Goal: Find contact information: Find contact information

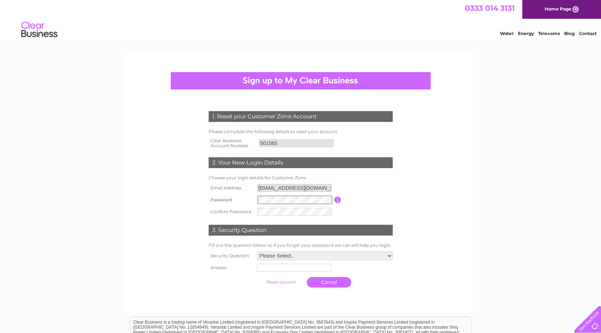
click at [255, 199] on td at bounding box center [294, 200] width 79 height 12
click at [565, 7] on link "Home Page" at bounding box center [561, 9] width 79 height 19
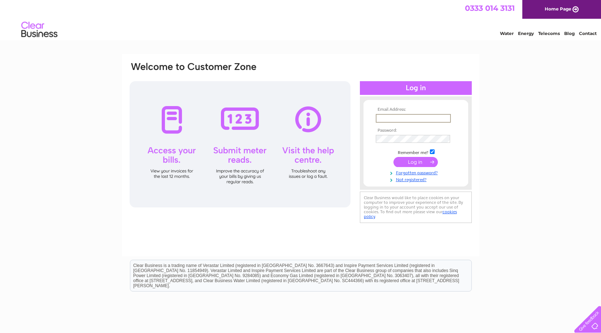
click at [404, 119] on input "text" at bounding box center [413, 118] width 75 height 9
type input "[EMAIL_ADDRESS][DOMAIN_NAME]"
click at [393, 157] on input "submit" at bounding box center [415, 162] width 44 height 10
click at [412, 163] on input "submit" at bounding box center [415, 161] width 44 height 10
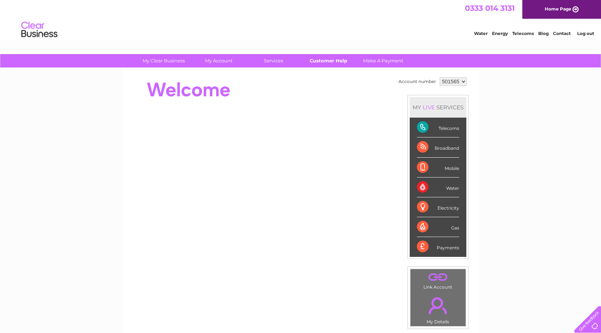
click at [339, 57] on link "Customer Help" at bounding box center [328, 60] width 60 height 13
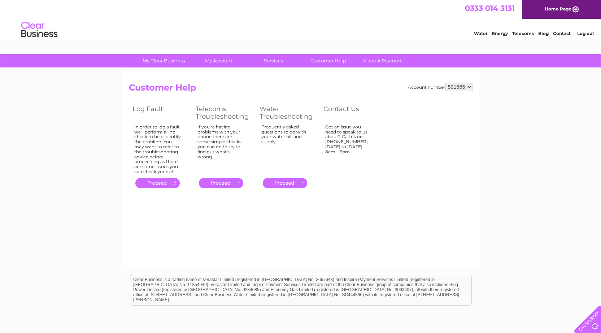
click at [358, 145] on div "Got an issue you need to speak to us about? Call us on [PHONE_NUMBER] [DATE] to…" at bounding box center [348, 147] width 47 height 47
click at [333, 60] on link "Customer Help" at bounding box center [328, 60] width 60 height 13
click at [358, 130] on div "Got an issue you need to speak to us about? Call us on [PHONE_NUMBER] [DATE] to…" at bounding box center [348, 147] width 47 height 47
click at [454, 89] on select "501565" at bounding box center [458, 87] width 27 height 9
